Goal: Find contact information: Obtain details needed to contact an individual or organization

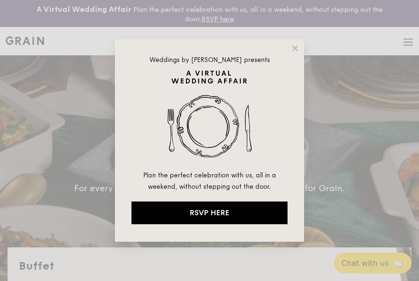
select select
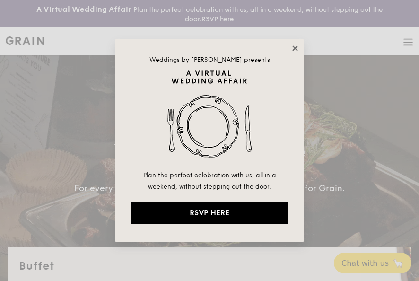
click at [295, 50] on icon at bounding box center [295, 48] width 9 height 9
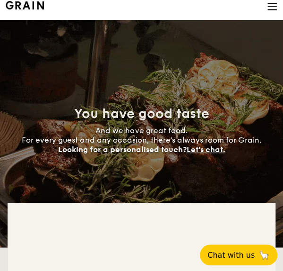
scroll to position [47, 0]
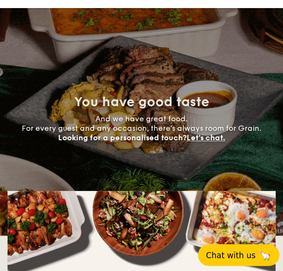
click at [231, 252] on span "Chat with us" at bounding box center [231, 254] width 50 height 9
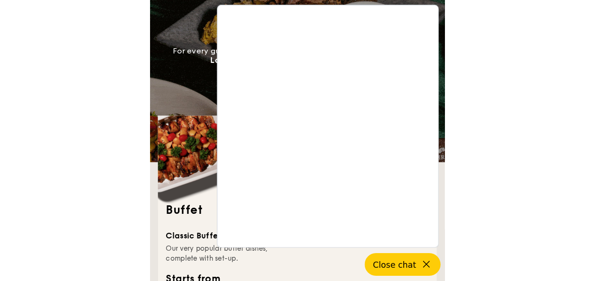
scroll to position [142, 0]
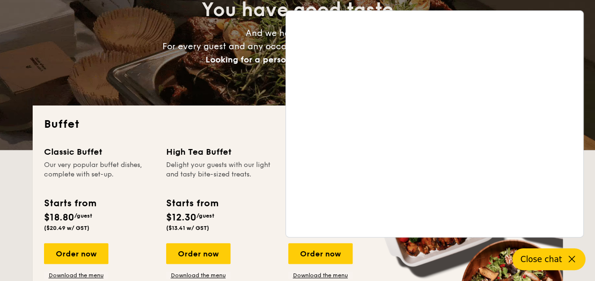
click at [419, 259] on span "Close chat" at bounding box center [541, 258] width 42 height 9
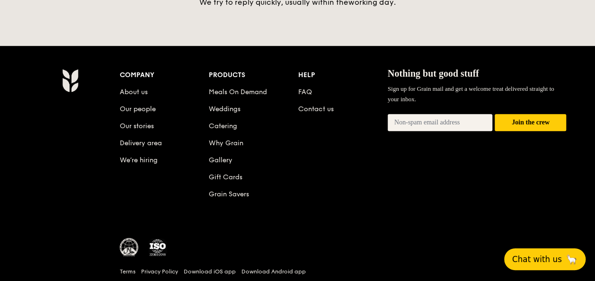
scroll to position [2071, 0]
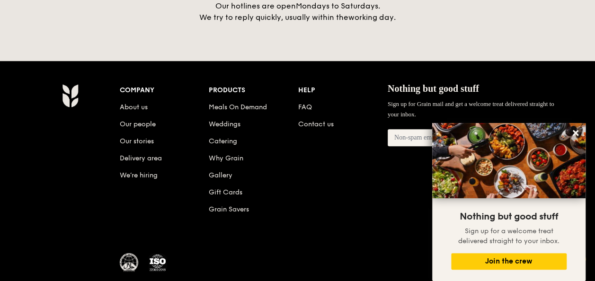
drag, startPoint x: 308, startPoint y: 110, endPoint x: 318, endPoint y: 117, distance: 12.5
click at [308, 120] on link "Contact us" at bounding box center [315, 124] width 35 height 8
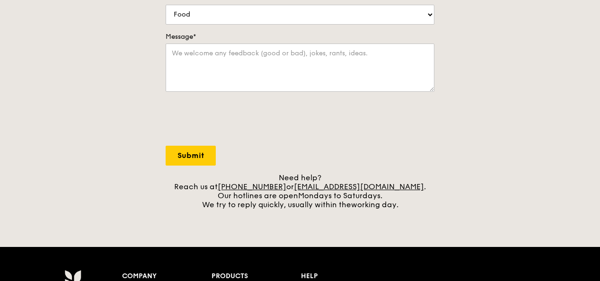
scroll to position [284, 0]
